Goal: Task Accomplishment & Management: Use online tool/utility

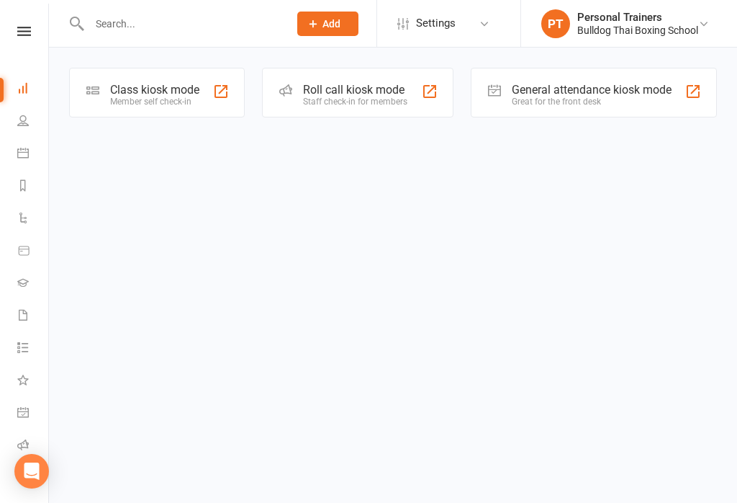
click at [206, 93] on div "Class kiosk mode Member self check-in" at bounding box center [157, 93] width 176 height 50
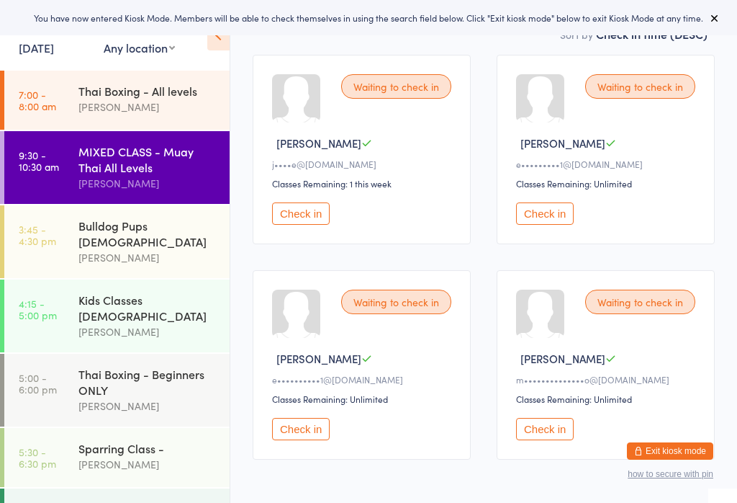
scroll to position [246, 0]
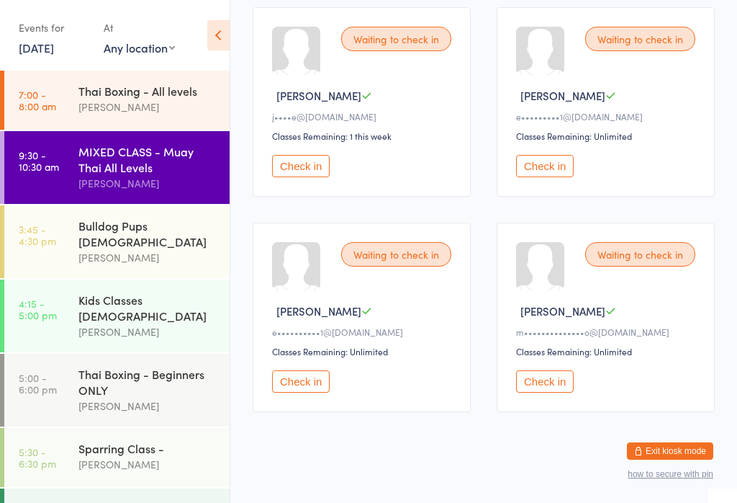
click at [310, 393] on button "Check in" at bounding box center [301, 381] width 58 height 22
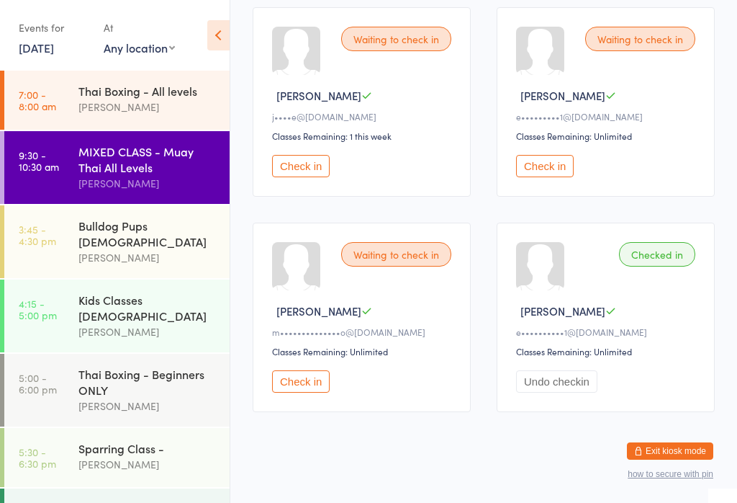
click at [303, 163] on button "Check in" at bounding box center [301, 166] width 58 height 22
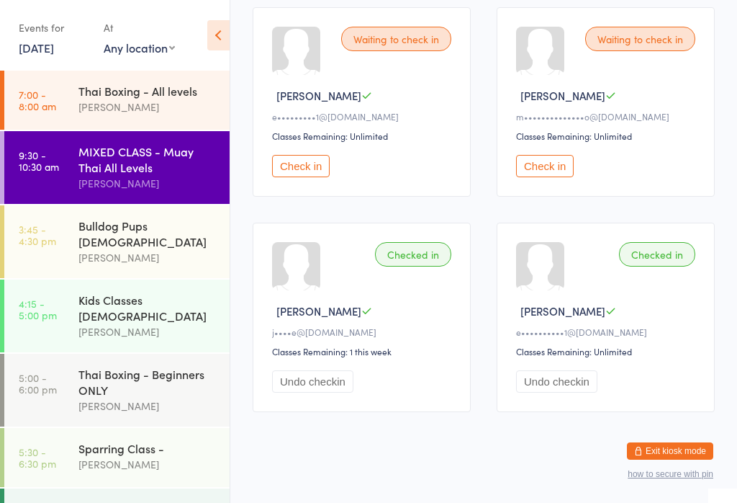
click at [309, 158] on div "Waiting to check in [PERSON_NAME] L e•••••••••1@[DOMAIN_NAME] Classes Remaining…" at bounding box center [362, 101] width 218 height 189
click at [320, 167] on button "Check in" at bounding box center [301, 166] width 58 height 22
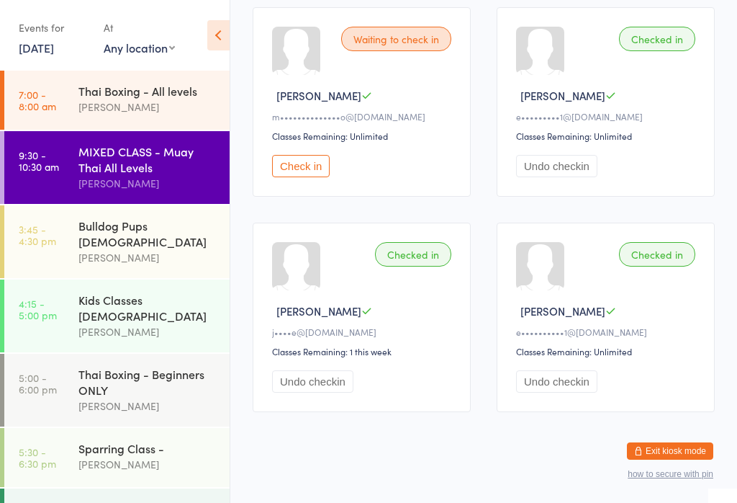
click at [297, 177] on button "Check in" at bounding box center [301, 166] width 58 height 22
click at [209, 17] on div "Events for [DATE] [DATE] [DATE] Sun Mon Tue Wed Thu Fri Sat 36 31 01 02 03 04 0…" at bounding box center [115, 36] width 230 height 73
click at [215, 28] on icon at bounding box center [218, 35] width 22 height 30
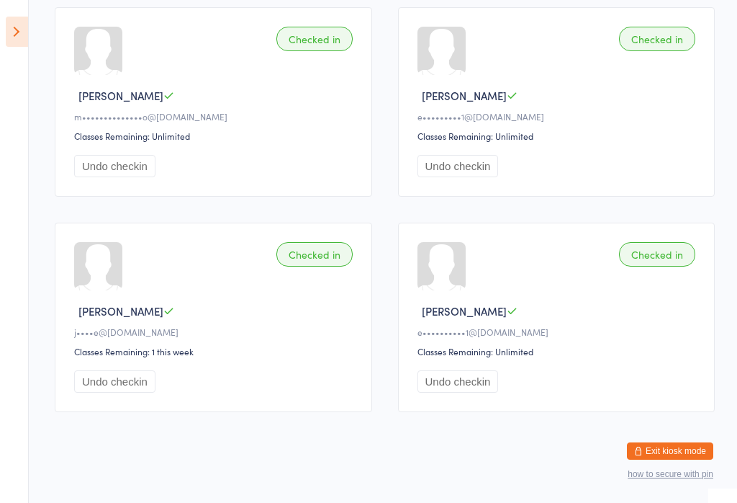
click at [8, 27] on icon at bounding box center [17, 32] width 22 height 30
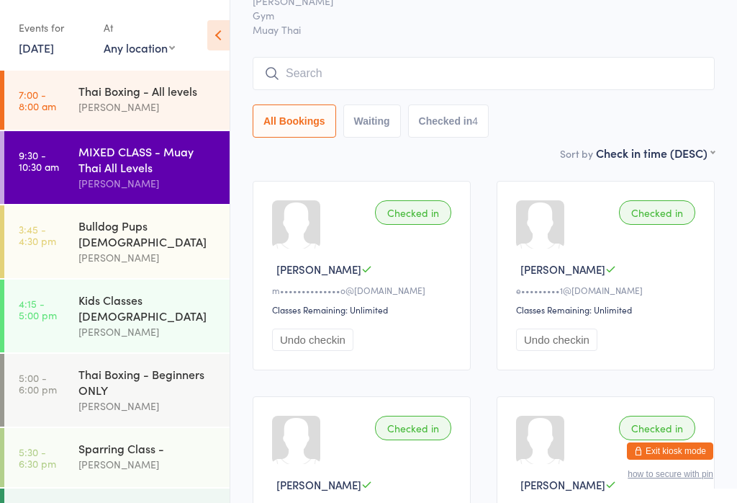
scroll to position [0, 0]
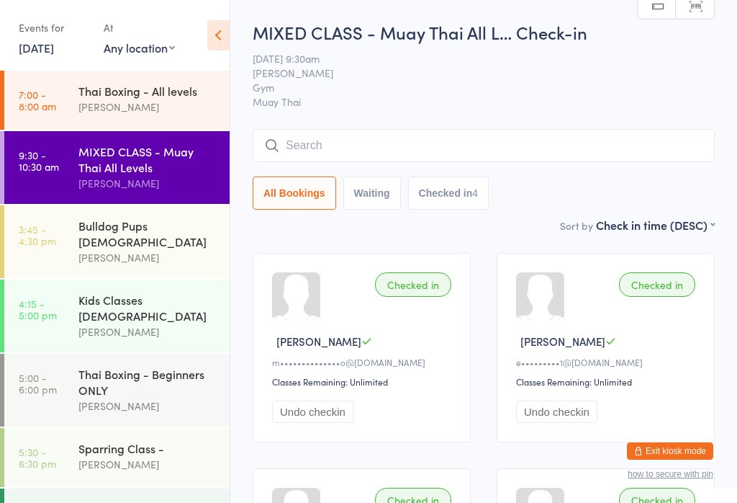
click at [310, 138] on input "search" at bounding box center [484, 145] width 462 height 33
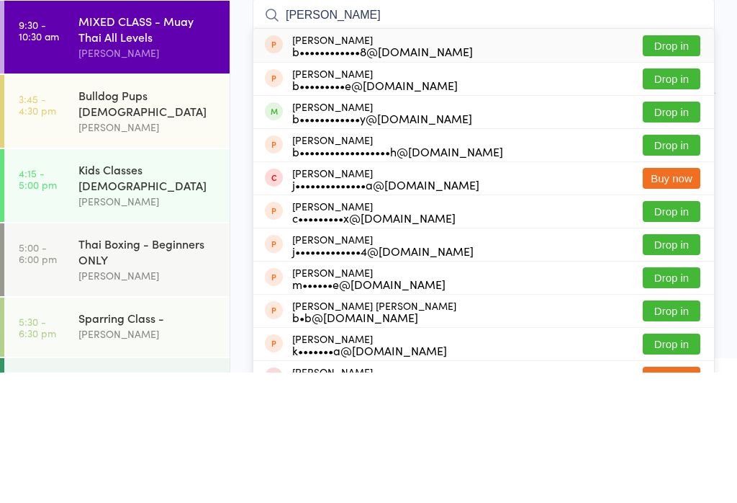
type input "Bonnie"
click at [657, 232] on button "Drop in" at bounding box center [672, 242] width 58 height 21
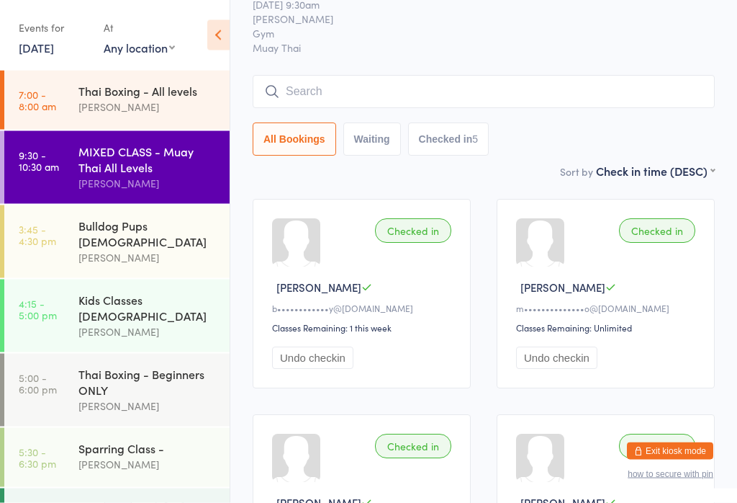
scroll to position [48, 0]
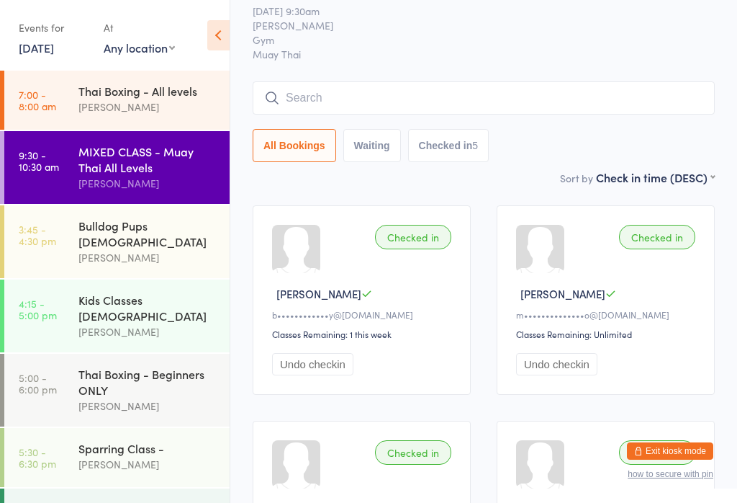
click at [495, 110] on input "search" at bounding box center [484, 97] width 462 height 33
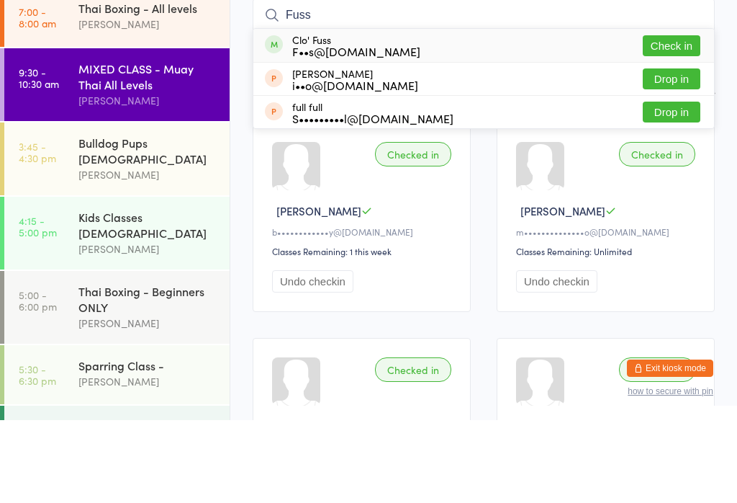
type input "Fuss"
click at [673, 118] on button "Check in" at bounding box center [672, 128] width 58 height 21
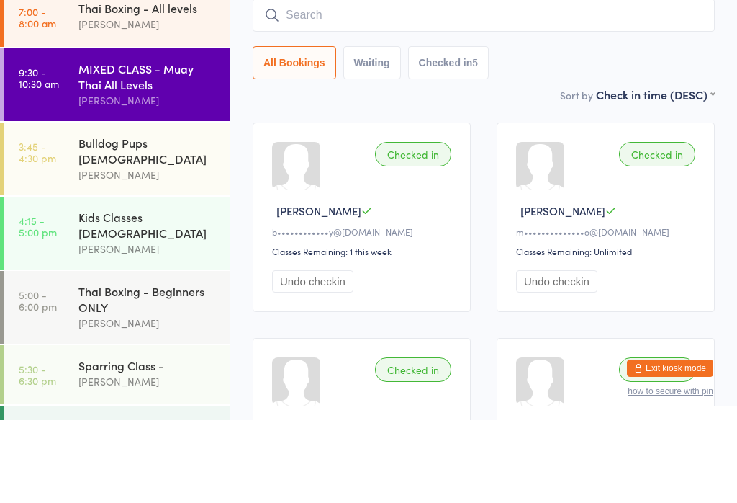
scroll to position [130, 0]
